Goal: Task Accomplishment & Management: Use online tool/utility

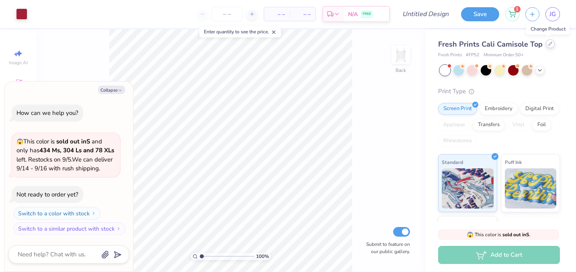
click at [549, 43] on icon at bounding box center [550, 43] width 3 height 3
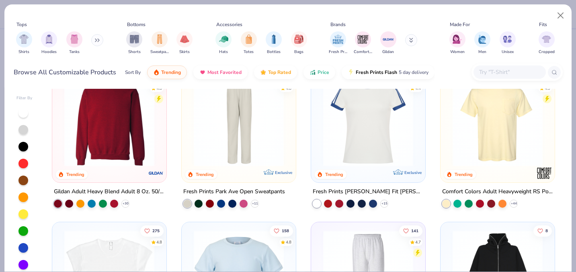
scroll to position [806, 0]
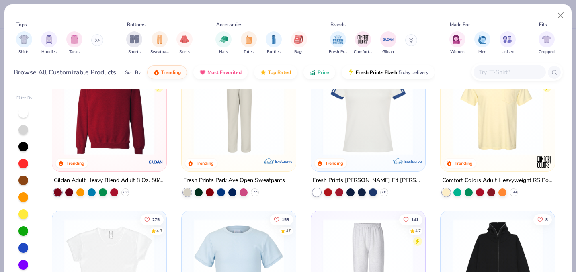
click at [114, 135] on img at bounding box center [109, 110] width 98 height 90
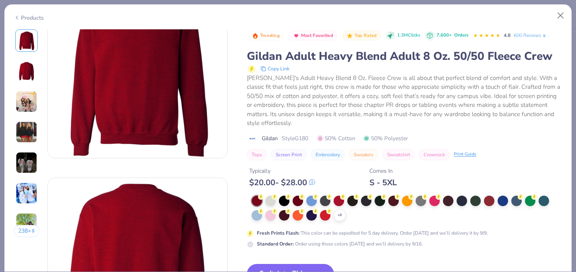
scroll to position [102, 0]
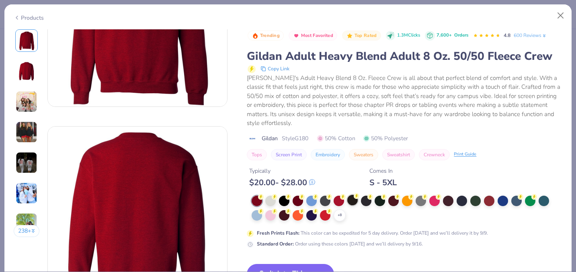
click at [285, 264] on button "Switch to This" at bounding box center [290, 274] width 87 height 20
click at [285, 268] on button "Switch to This" at bounding box center [290, 274] width 87 height 20
click at [0, 0] on icon at bounding box center [0, 0] width 0 height 0
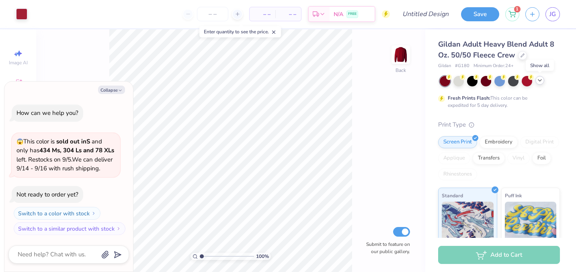
click at [539, 80] on polyline at bounding box center [539, 81] width 3 height 2
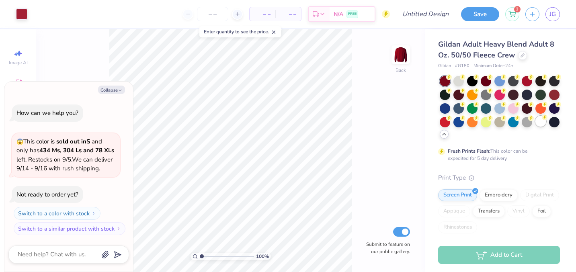
click at [539, 125] on div at bounding box center [540, 121] width 10 height 10
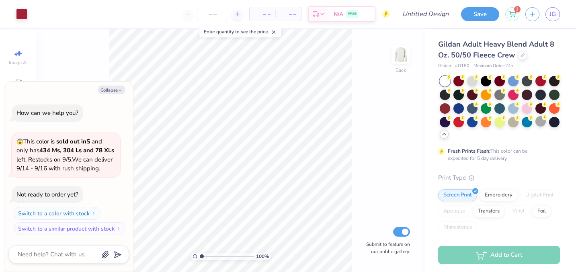
type textarea "x"
click at [212, 9] on input "number" at bounding box center [212, 14] width 31 height 14
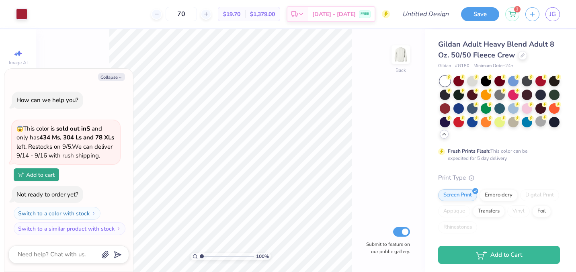
type input "70"
click at [402, 54] on img at bounding box center [401, 55] width 32 height 32
type textarea "x"
type input "9.80"
type input "9.98"
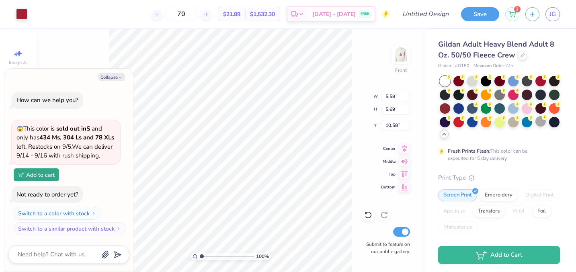
type input "6.29"
type textarea "x"
type input "13.22"
type input "13.47"
click at [357, 72] on div "100 % Front W 13.22 13.22 " H 13.47 13.47 " Y 6.29 6.29 " Center Middle Top Bot…" at bounding box center [230, 150] width 389 height 243
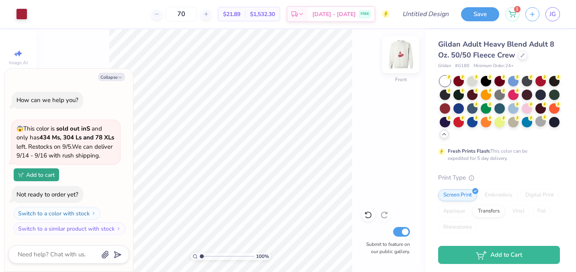
click at [398, 59] on img at bounding box center [401, 55] width 32 height 32
type textarea "x"
type input "2.05"
type textarea "x"
type input "2.68"
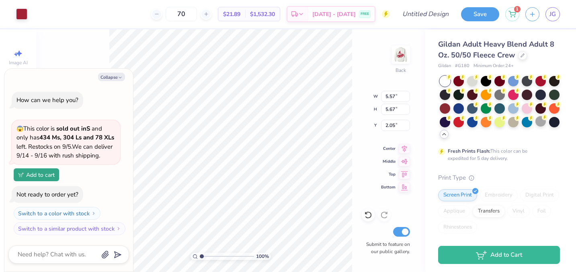
type input "2.73"
type textarea "x"
type input "2.17"
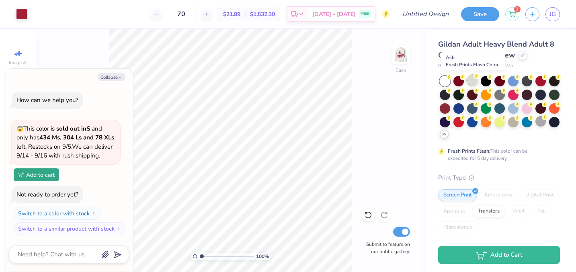
click at [471, 82] on div at bounding box center [472, 80] width 10 height 10
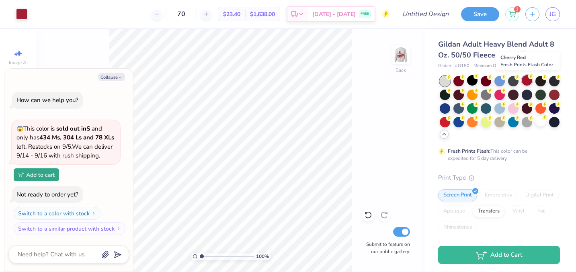
click at [526, 82] on div at bounding box center [527, 80] width 10 height 10
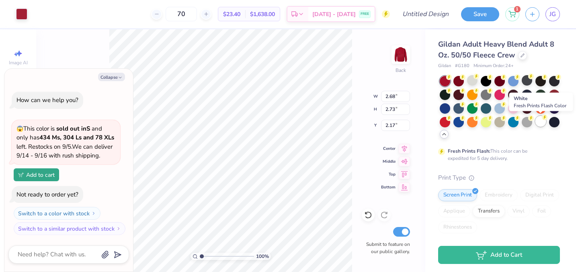
click at [540, 124] on div at bounding box center [540, 121] width 10 height 10
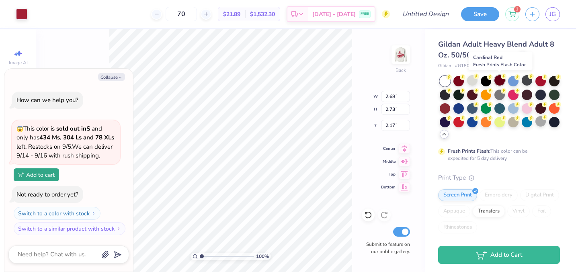
click at [498, 82] on div at bounding box center [499, 80] width 10 height 10
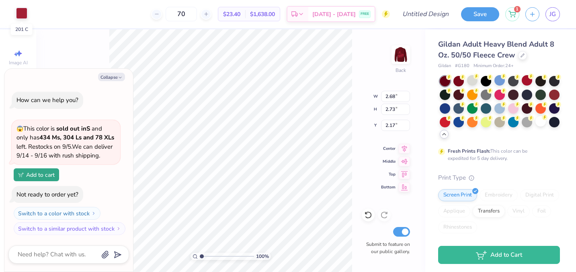
click at [25, 11] on div at bounding box center [21, 13] width 11 height 11
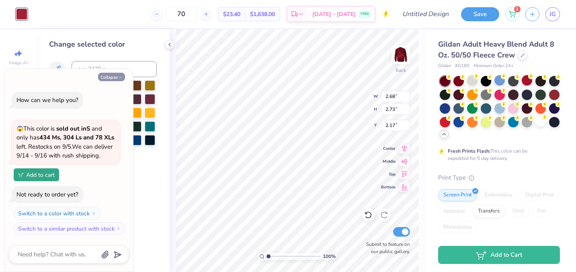
click at [115, 73] on button "Collapse" at bounding box center [111, 77] width 27 height 8
type textarea "x"
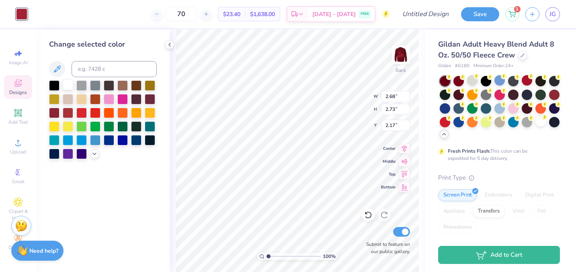
click at [67, 85] on div at bounding box center [68, 85] width 10 height 10
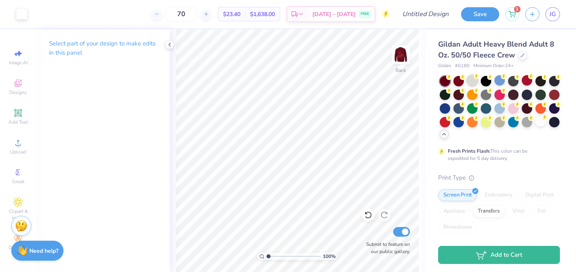
click at [471, 82] on div at bounding box center [472, 80] width 10 height 10
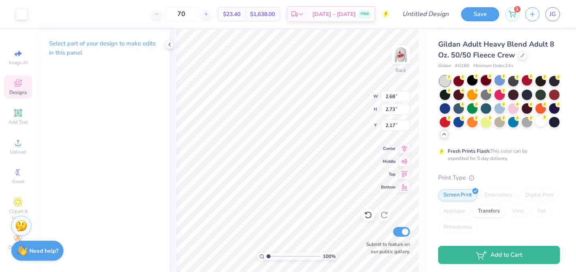
click at [483, 81] on div at bounding box center [486, 80] width 10 height 10
click at [468, 79] on div at bounding box center [472, 80] width 10 height 10
click at [24, 18] on div at bounding box center [21, 13] width 11 height 11
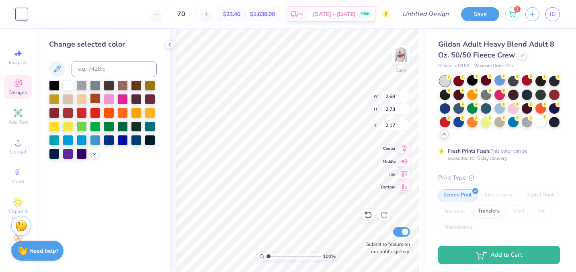
click at [94, 98] on div at bounding box center [95, 98] width 10 height 10
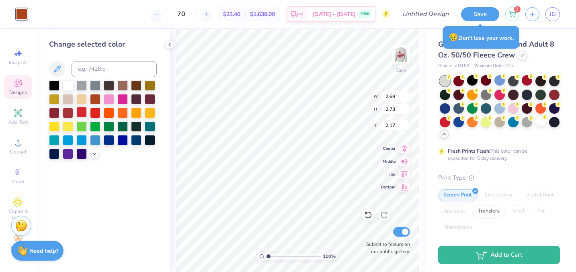
click at [82, 112] on div at bounding box center [81, 112] width 10 height 10
click at [53, 116] on div at bounding box center [54, 112] width 10 height 10
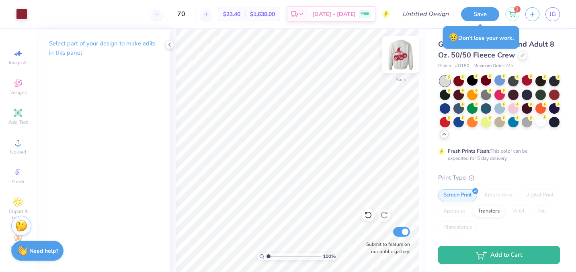
click at [405, 55] on img at bounding box center [401, 55] width 32 height 32
click at [405, 55] on img at bounding box center [401, 55] width 16 height 16
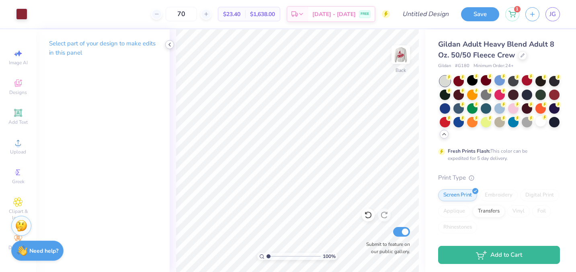
click at [169, 46] on icon at bounding box center [169, 44] width 6 height 6
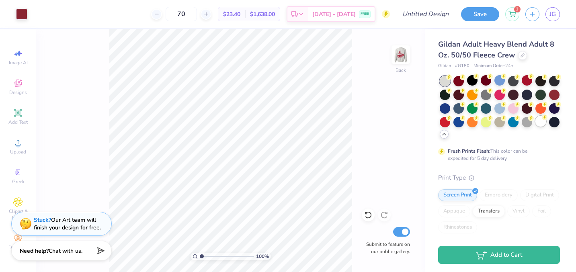
click at [540, 122] on div at bounding box center [540, 121] width 10 height 10
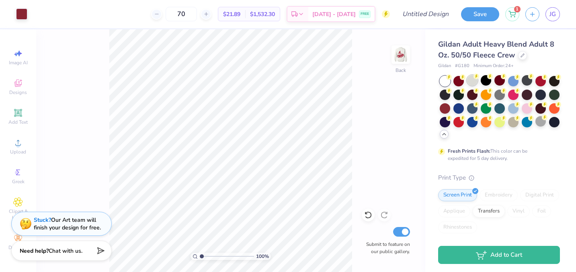
click at [469, 83] on div at bounding box center [472, 80] width 10 height 10
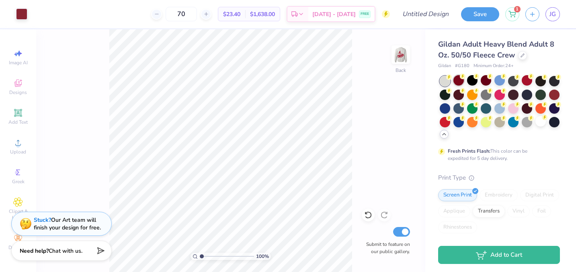
click at [460, 78] on icon at bounding box center [463, 77] width 6 height 6
click at [542, 123] on div at bounding box center [540, 121] width 10 height 10
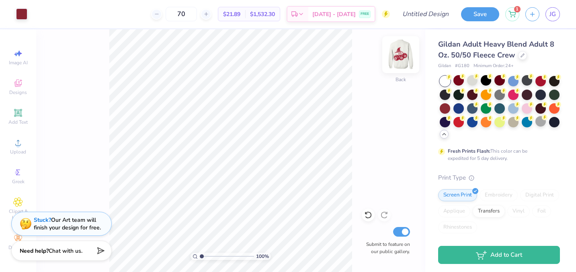
click at [401, 55] on img at bounding box center [401, 55] width 32 height 32
